Goal: Browse casually

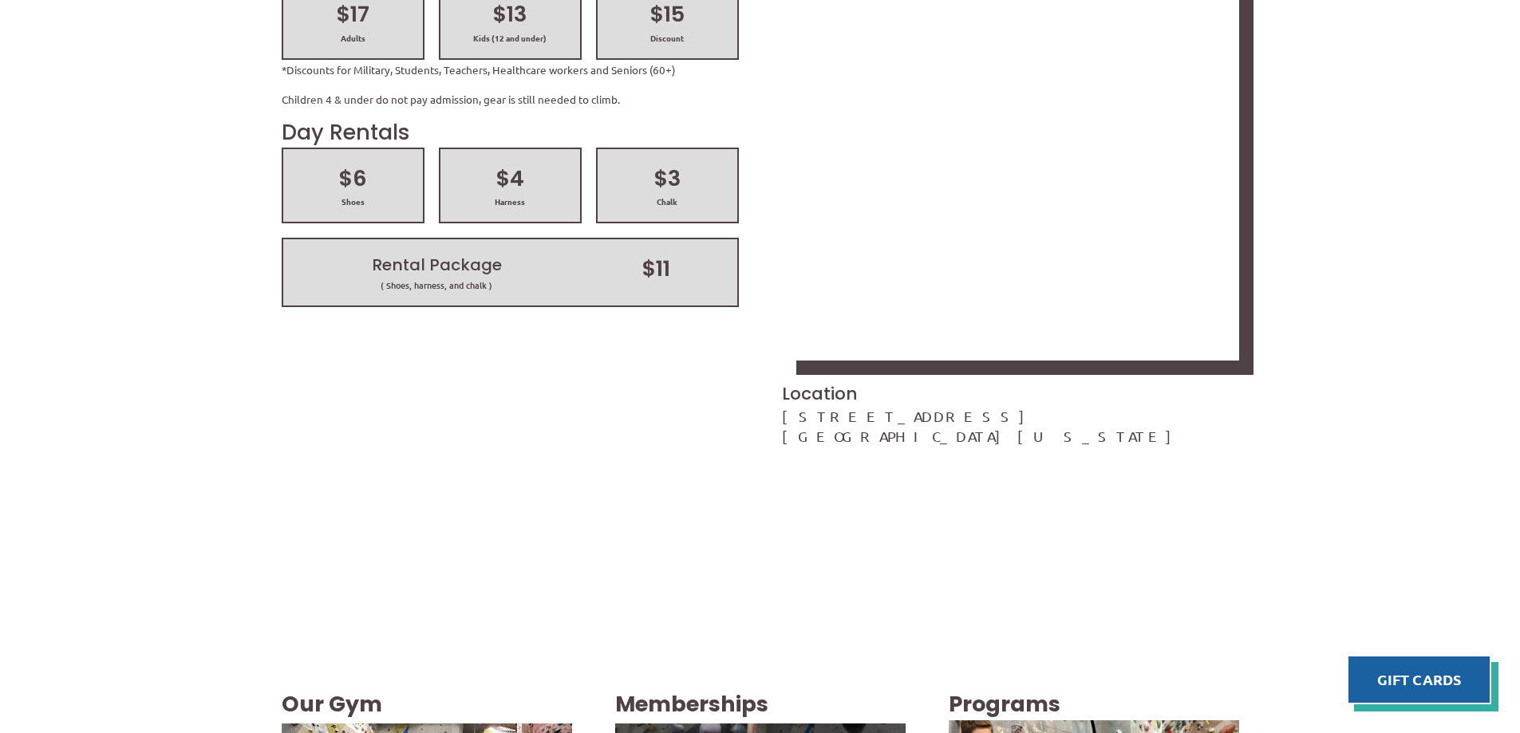
scroll to position [2553, 0]
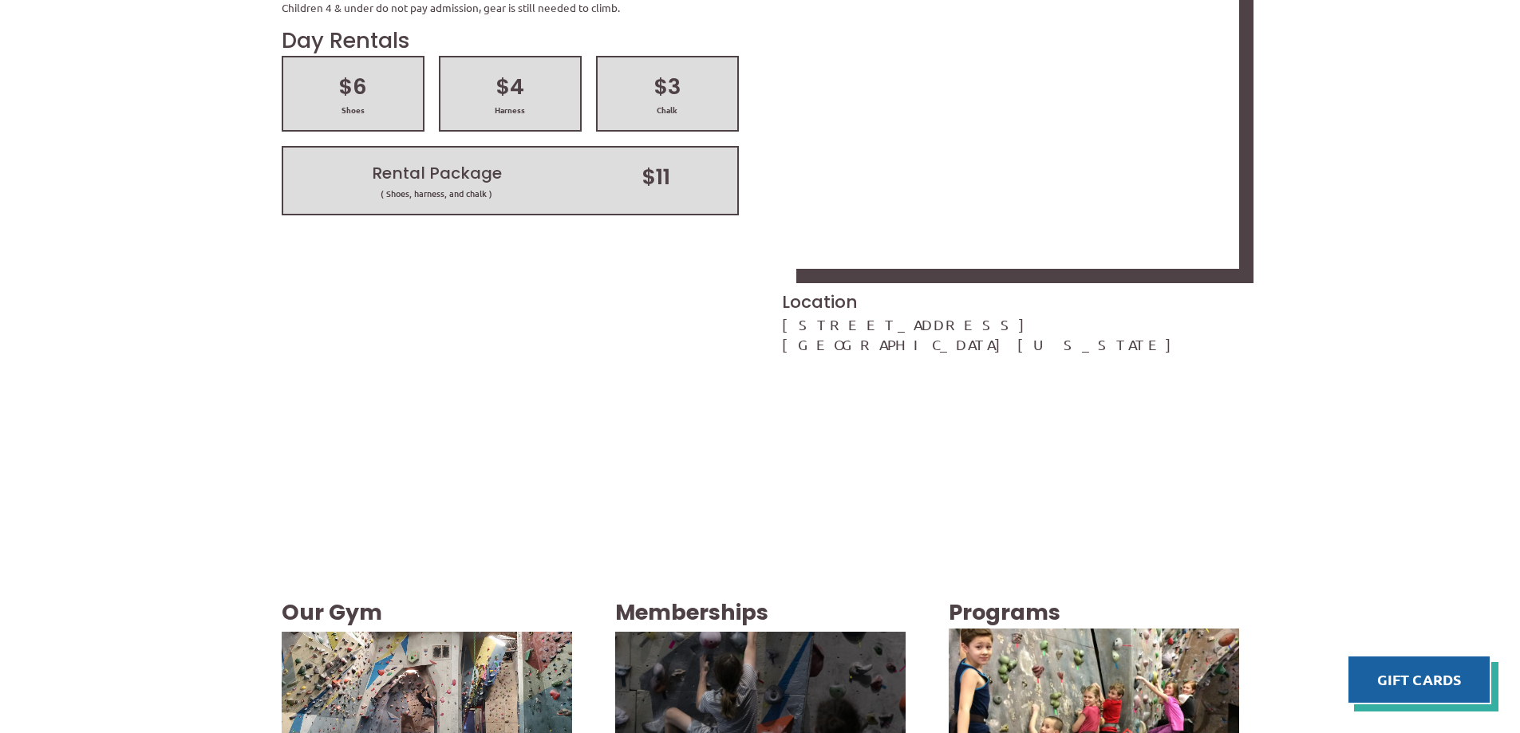
click at [370, 632] on img at bounding box center [427, 714] width 290 height 164
click at [425, 632] on img at bounding box center [427, 714] width 290 height 164
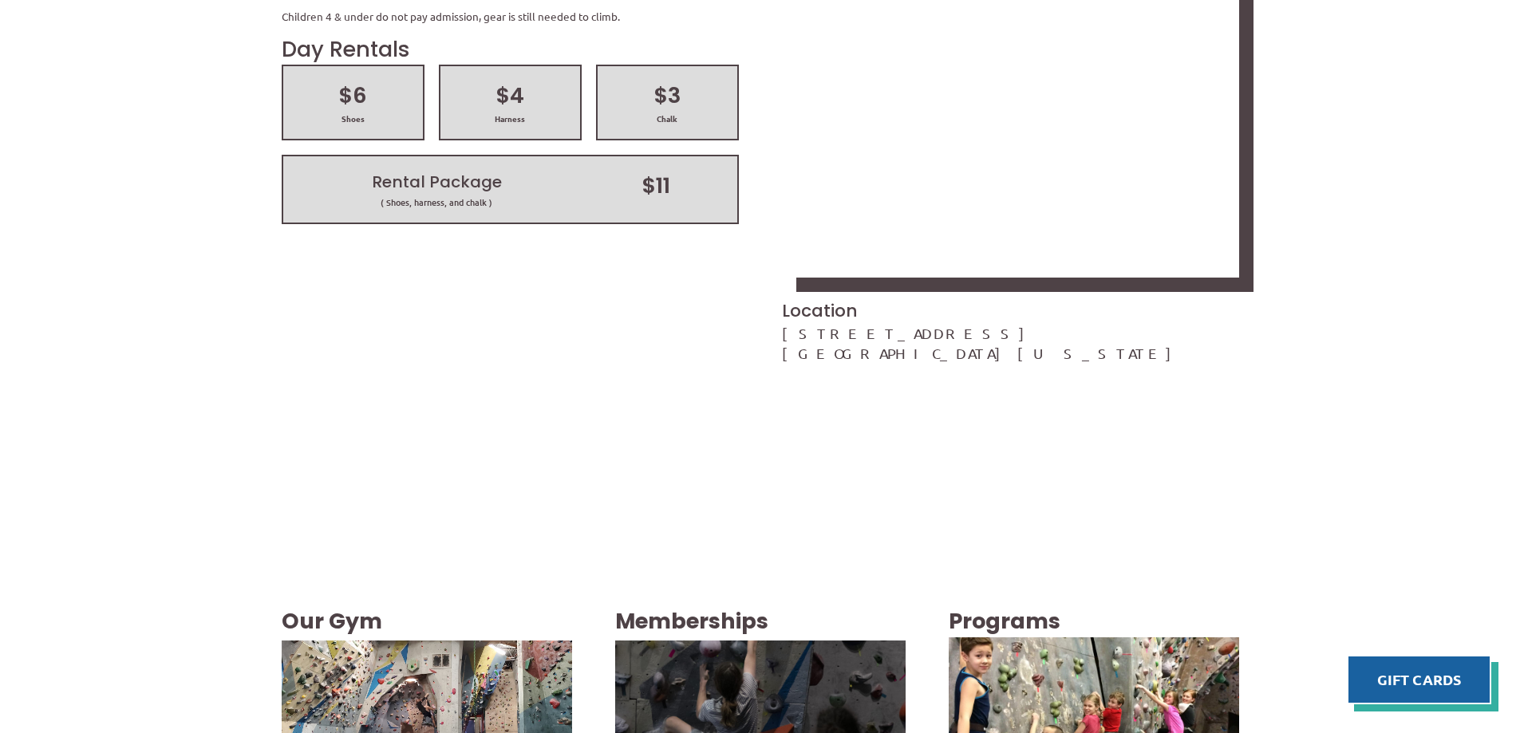
scroll to position [2544, 0]
click at [1159, 526] on img at bounding box center [1094, 719] width 290 height 387
click at [787, 505] on img at bounding box center [760, 723] width 290 height 436
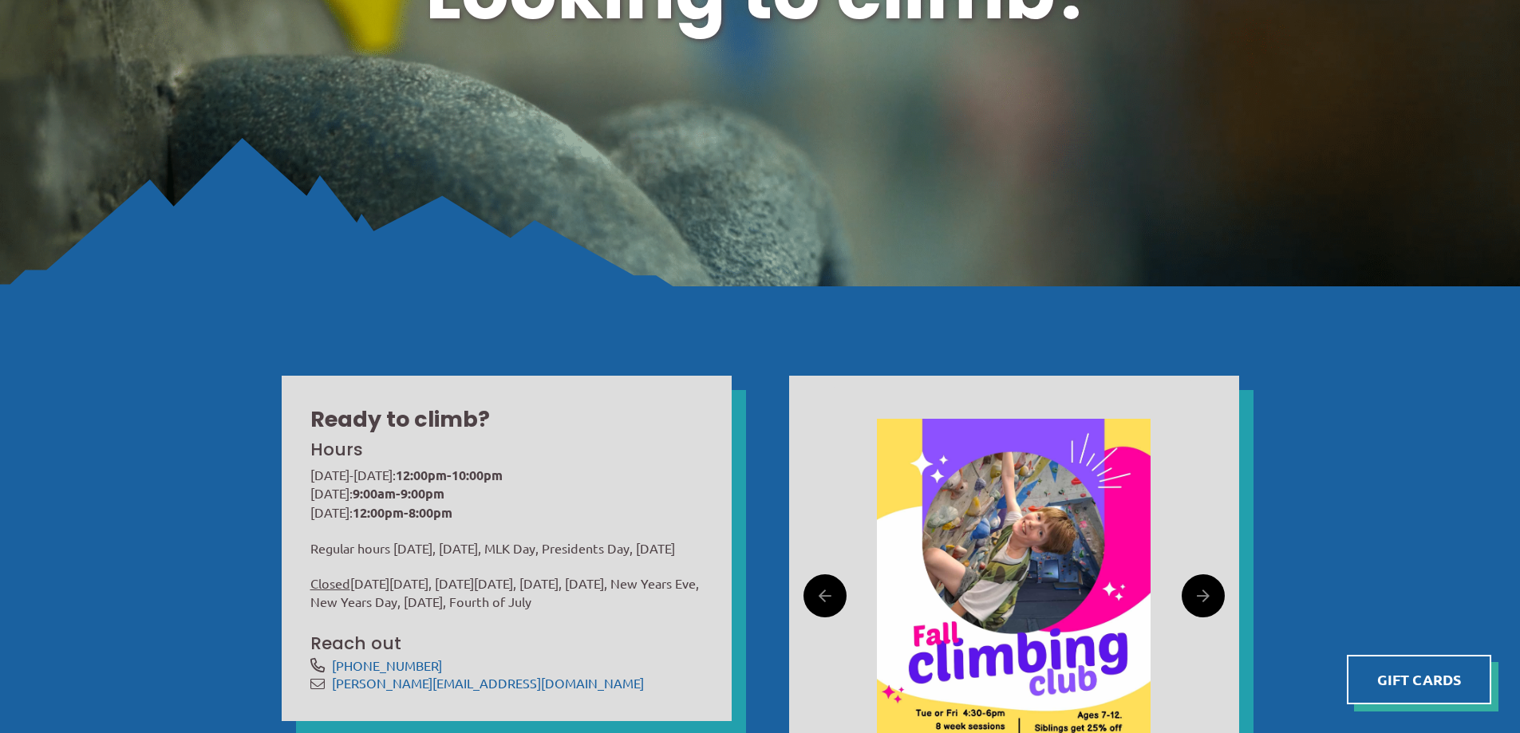
scroll to position [310, 0]
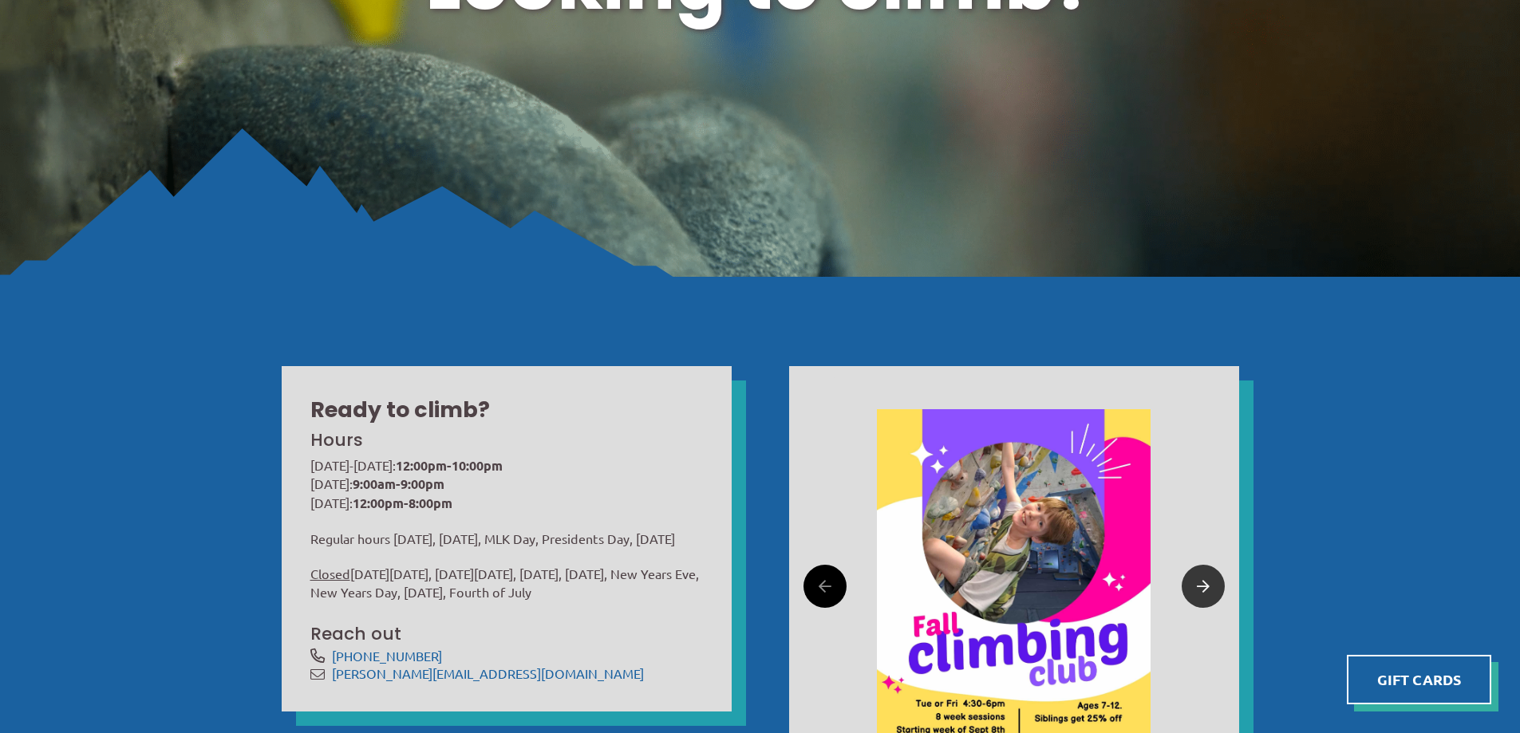
click at [1198, 589] on icon at bounding box center [1203, 587] width 13 height 25
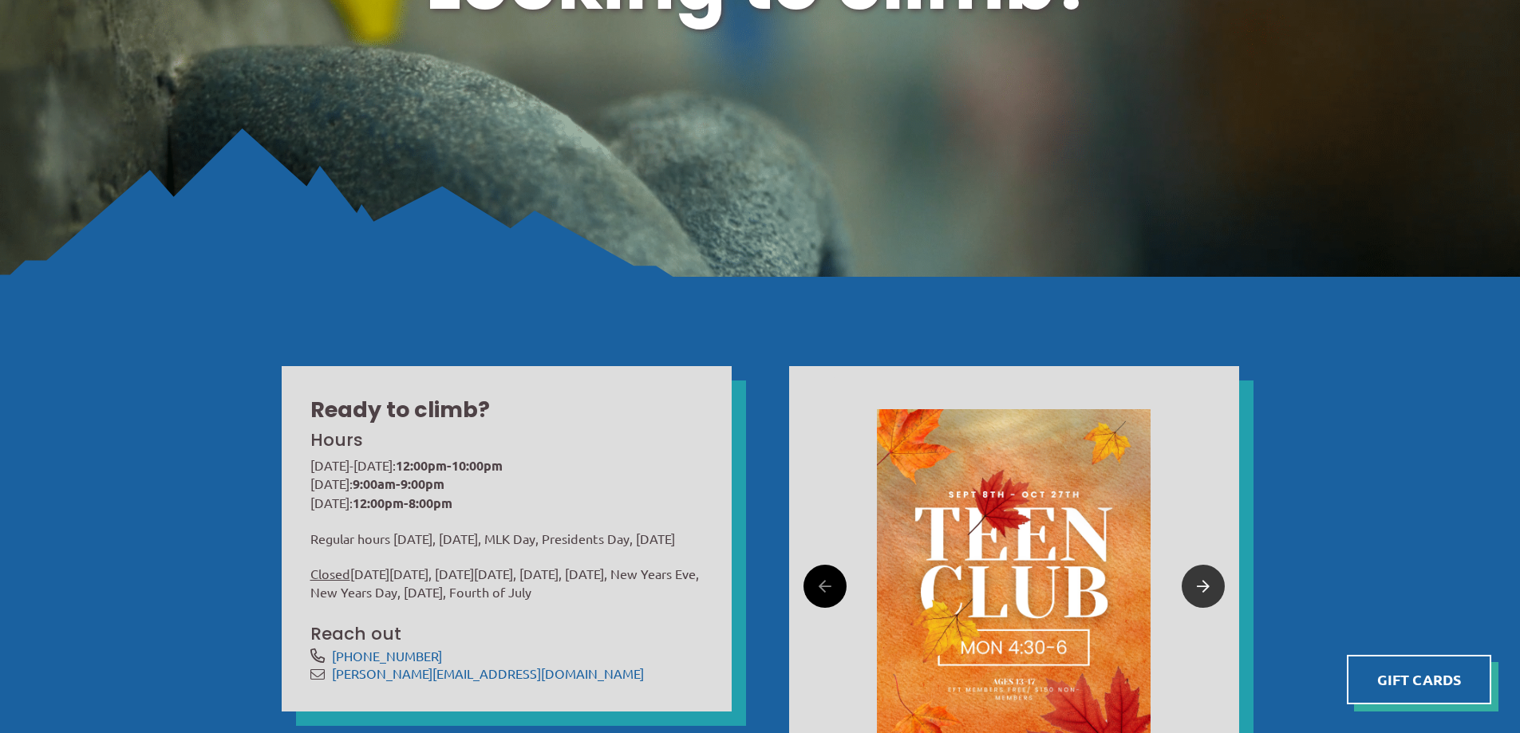
click at [1198, 589] on icon at bounding box center [1203, 587] width 13 height 25
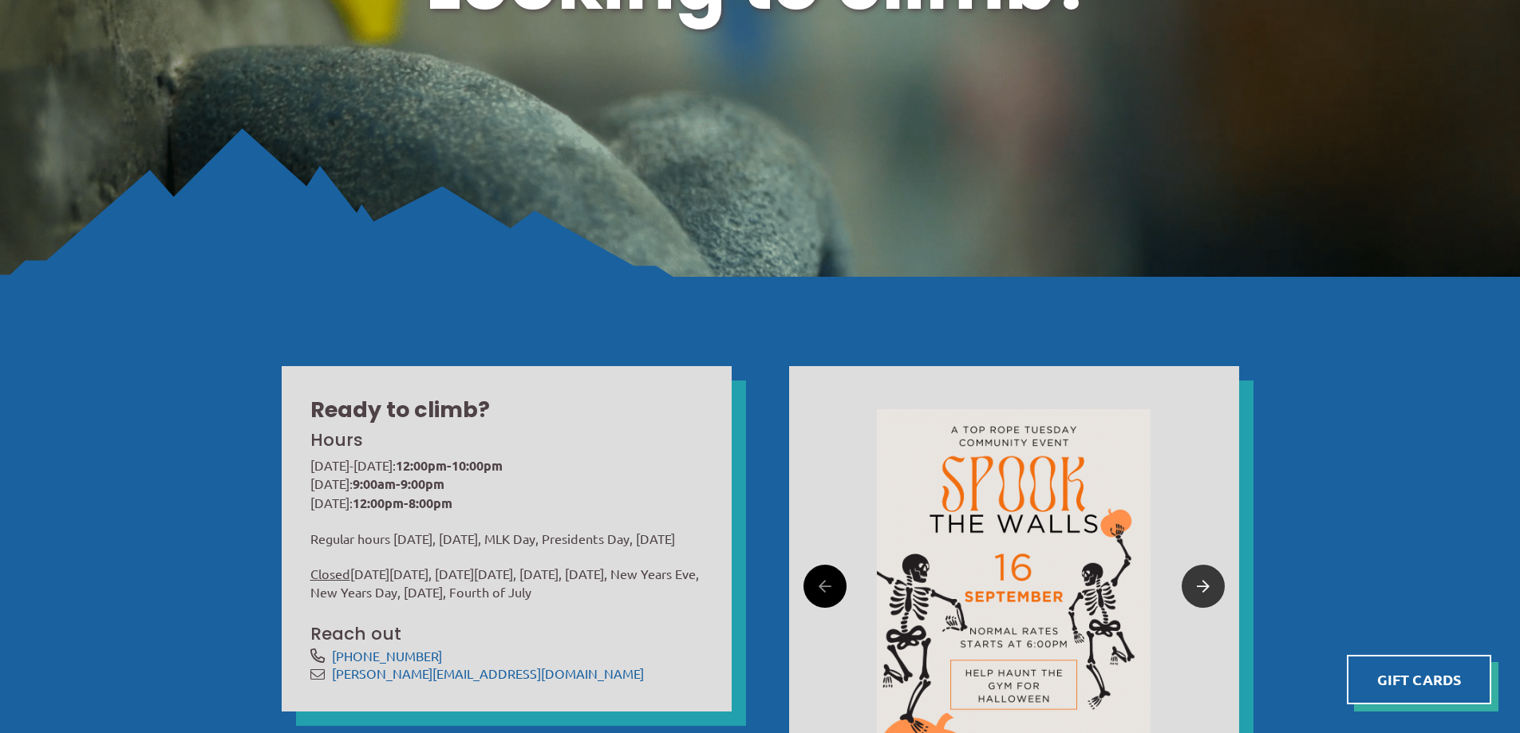
click at [1198, 589] on icon at bounding box center [1203, 587] width 13 height 25
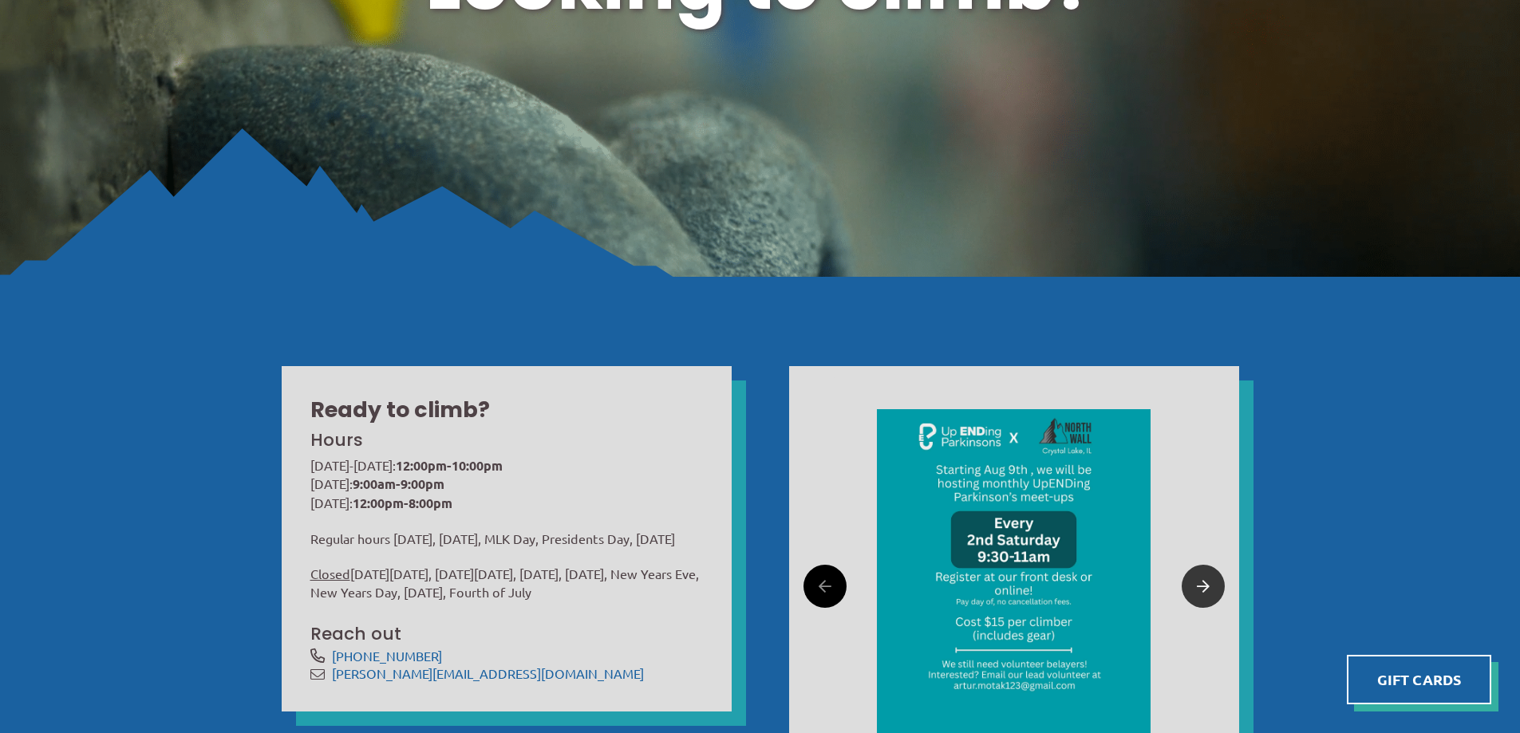
click at [1198, 589] on icon at bounding box center [1203, 587] width 13 height 25
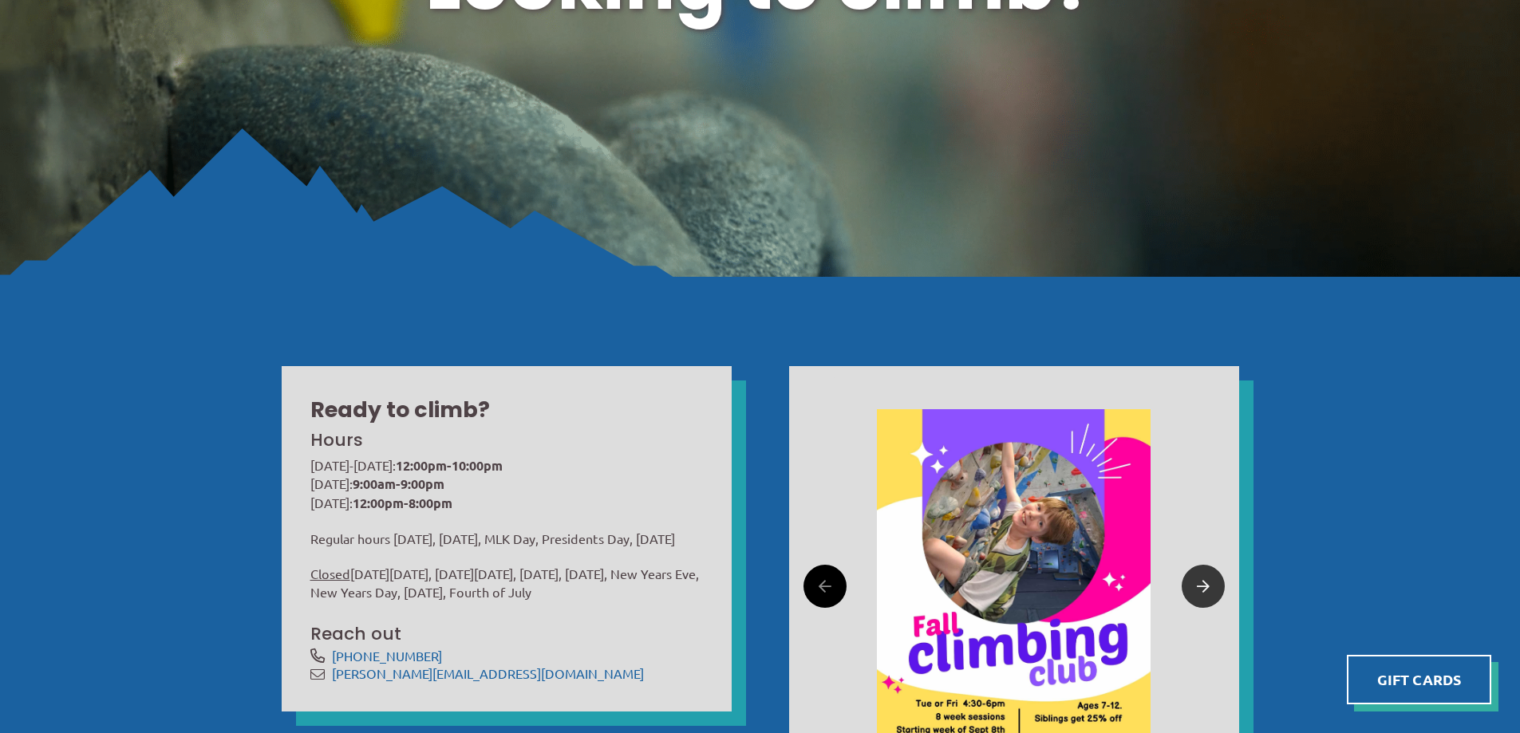
click at [1198, 589] on icon at bounding box center [1203, 587] width 13 height 25
